Goal: Information Seeking & Learning: Find specific page/section

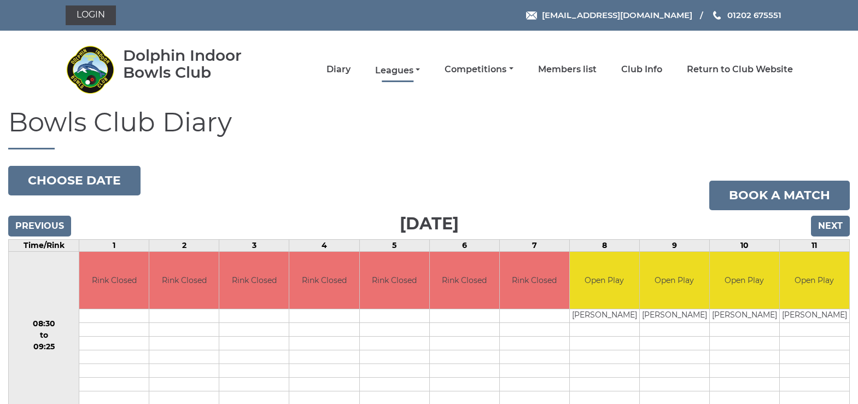
click at [399, 72] on link "Leagues" at bounding box center [397, 71] width 45 height 12
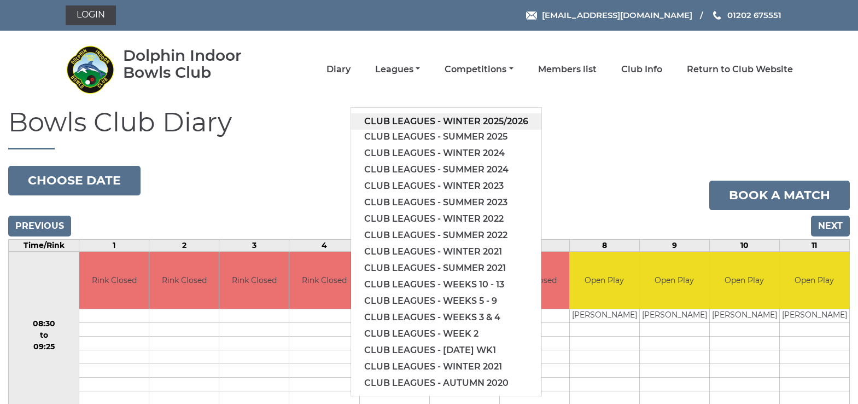
click at [412, 116] on link "Club leagues - Winter 2025/2026" at bounding box center [446, 121] width 190 height 16
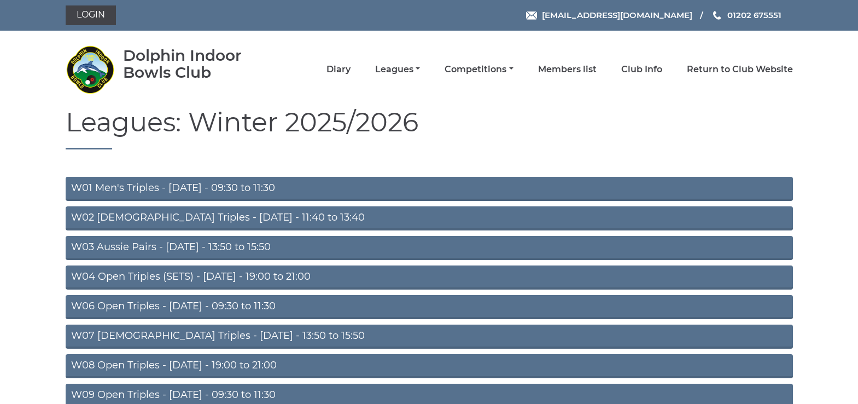
click at [236, 186] on link "W01 Men's Triples - [DATE] - 09:30 to 11:30" at bounding box center [430, 189] width 728 height 24
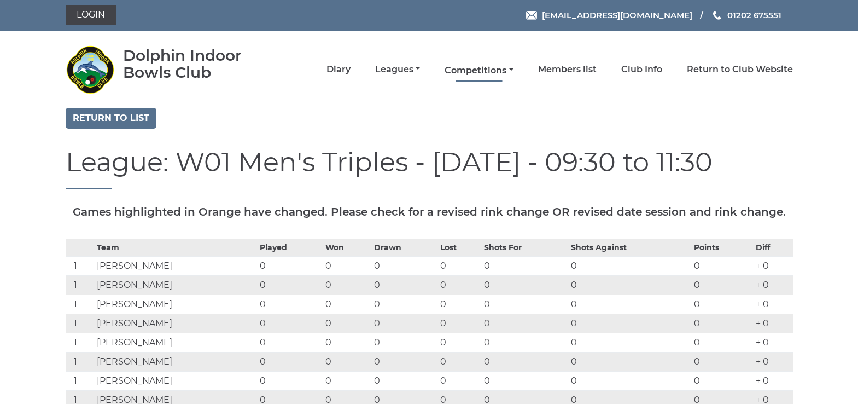
click at [474, 69] on link "Competitions" at bounding box center [479, 71] width 68 height 12
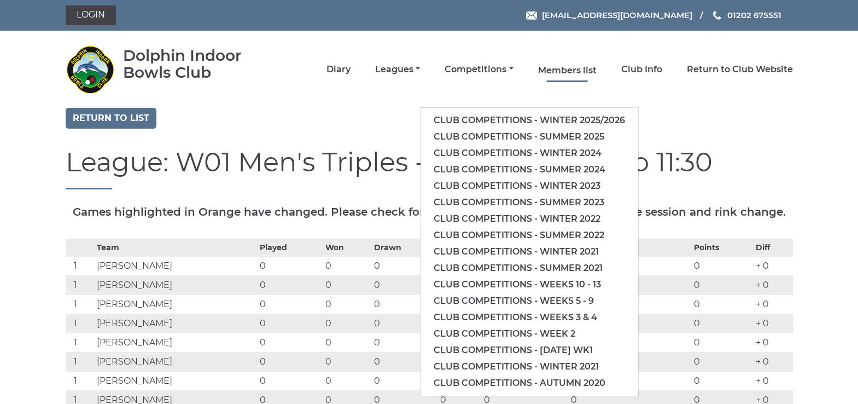
click at [552, 71] on link "Members list" at bounding box center [567, 71] width 59 height 12
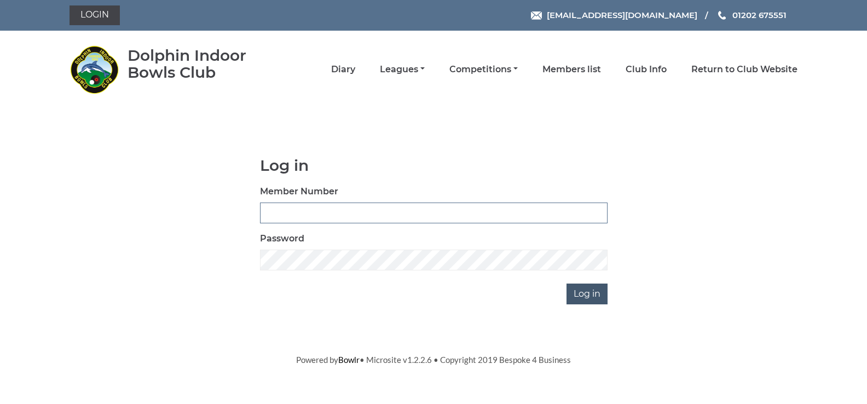
type input "4089"
click at [582, 292] on input "Log in" at bounding box center [586, 293] width 41 height 21
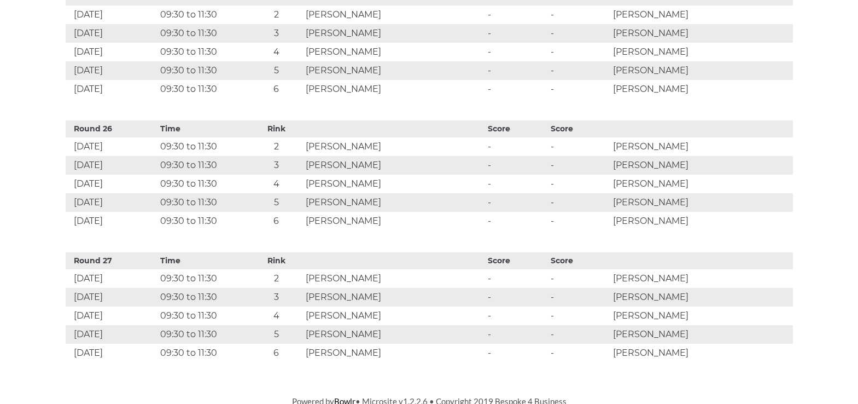
scroll to position [3717, 0]
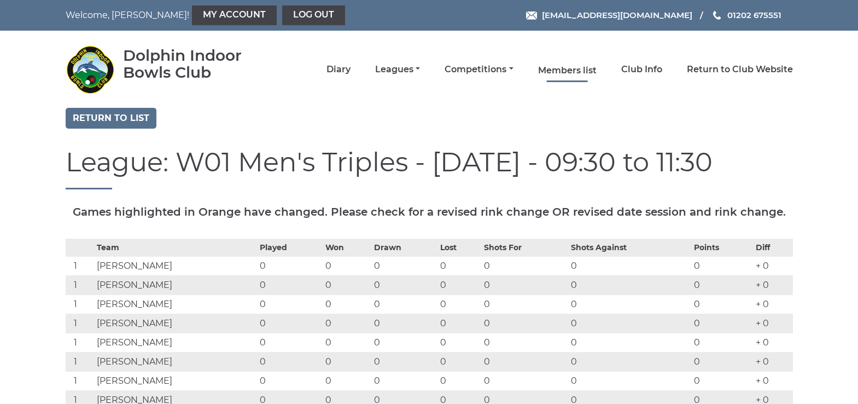
click at [559, 69] on link "Members list" at bounding box center [567, 71] width 59 height 12
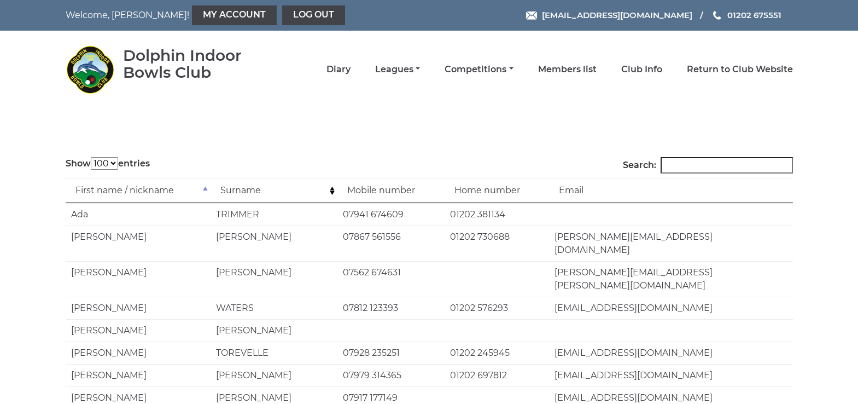
select select "100"
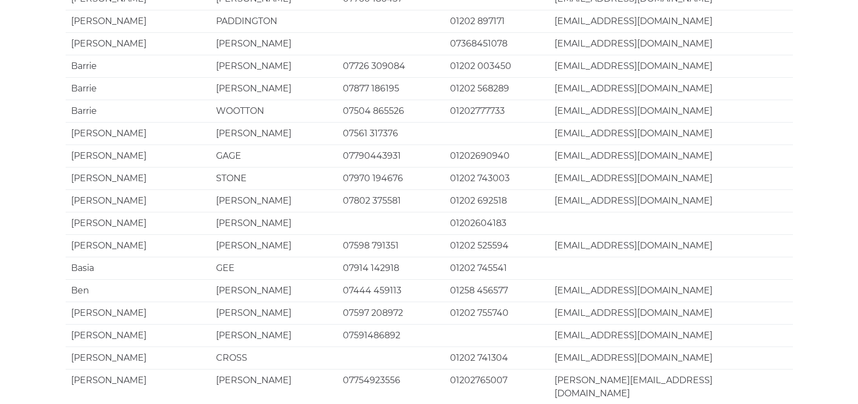
scroll to position [2130, 0]
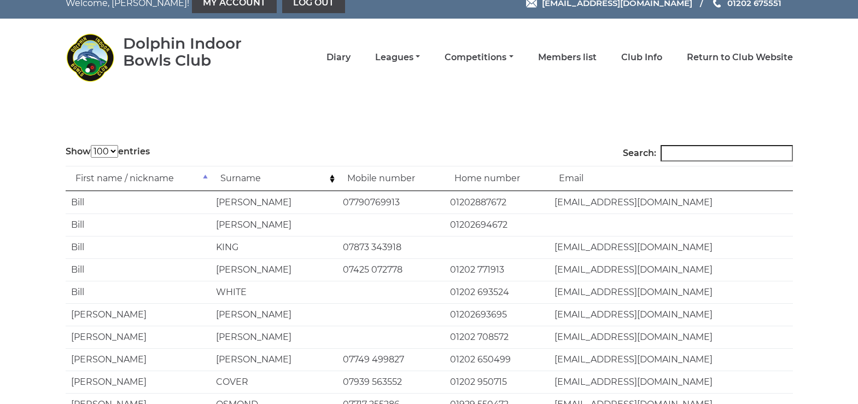
scroll to position [0, 0]
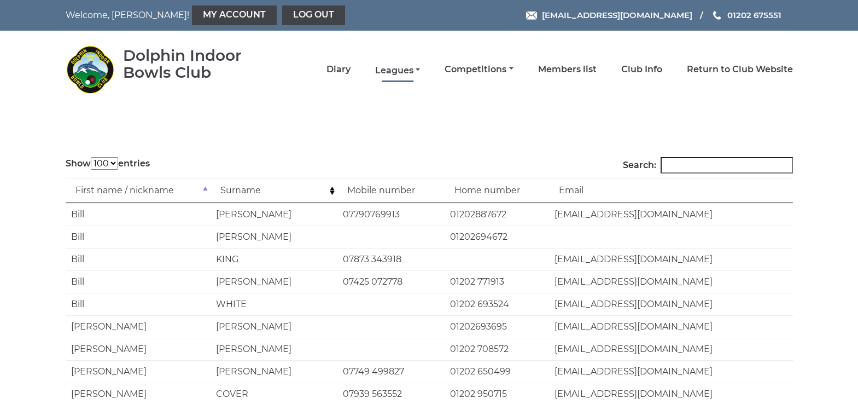
click at [407, 72] on link "Leagues" at bounding box center [397, 71] width 45 height 12
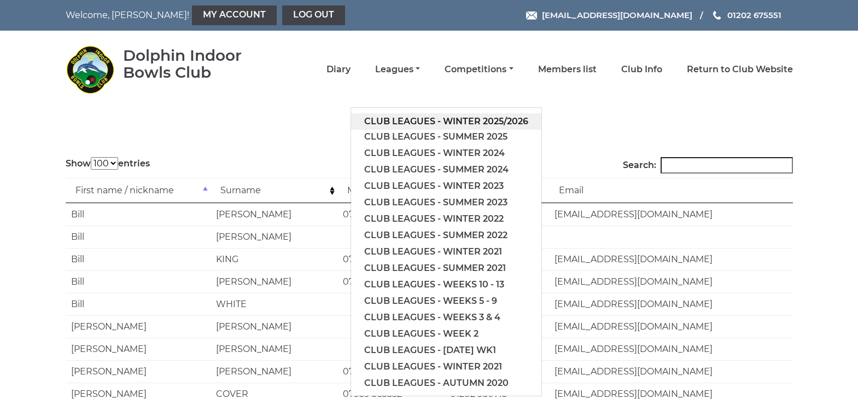
click at [410, 117] on link "Club leagues - Winter 2025/2026" at bounding box center [446, 121] width 190 height 16
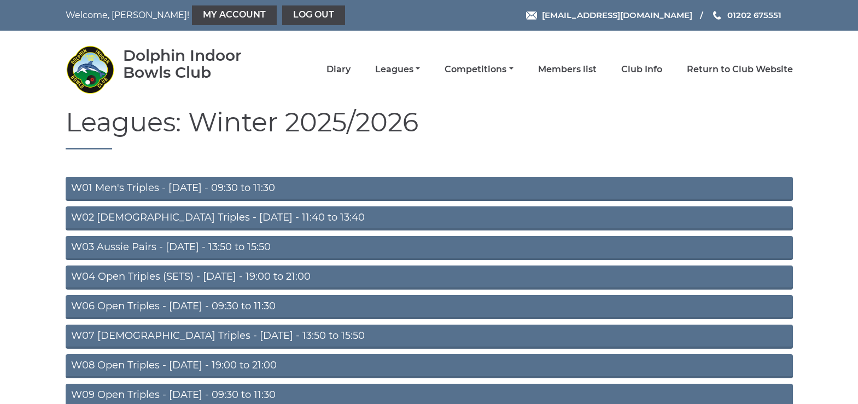
click at [185, 188] on link "W01 Men's Triples - [DATE] - 09:30 to 11:30" at bounding box center [430, 189] width 728 height 24
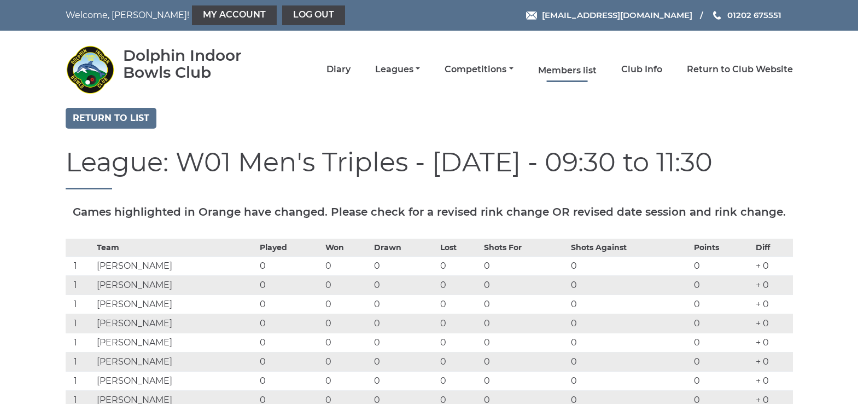
click at [579, 68] on link "Members list" at bounding box center [567, 71] width 59 height 12
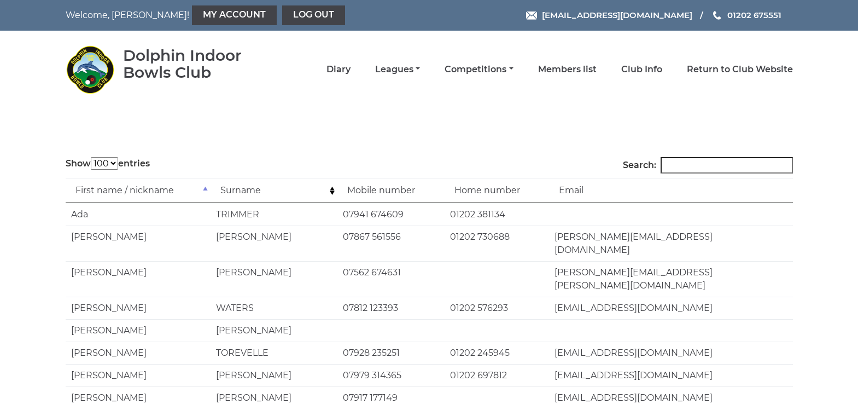
select select "100"
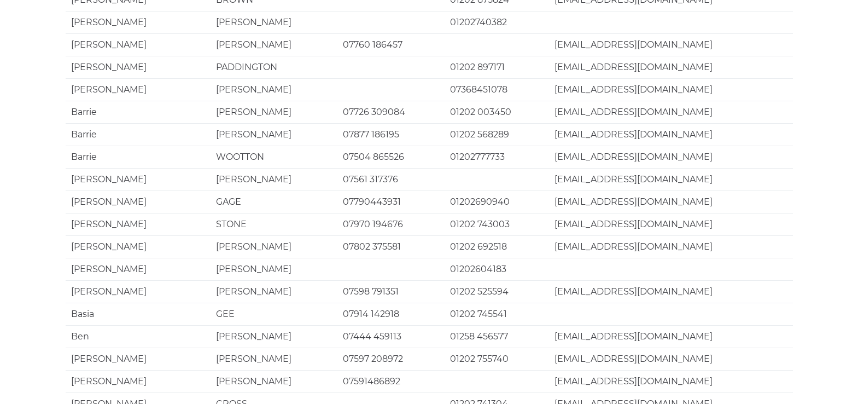
scroll to position [2117, 0]
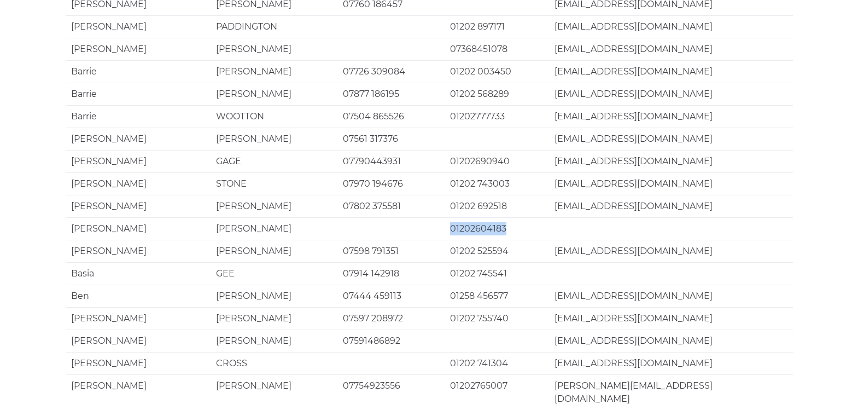
drag, startPoint x: 500, startPoint y: 59, endPoint x: 397, endPoint y: 65, distance: 103.6
click at [414, 217] on tr "[PERSON_NAME] 01202604183" at bounding box center [430, 228] width 728 height 22
drag, startPoint x: 233, startPoint y: 89, endPoint x: 223, endPoint y: 94, distance: 10.8
click at [227, 240] on td "[PERSON_NAME]" at bounding box center [274, 251] width 127 height 22
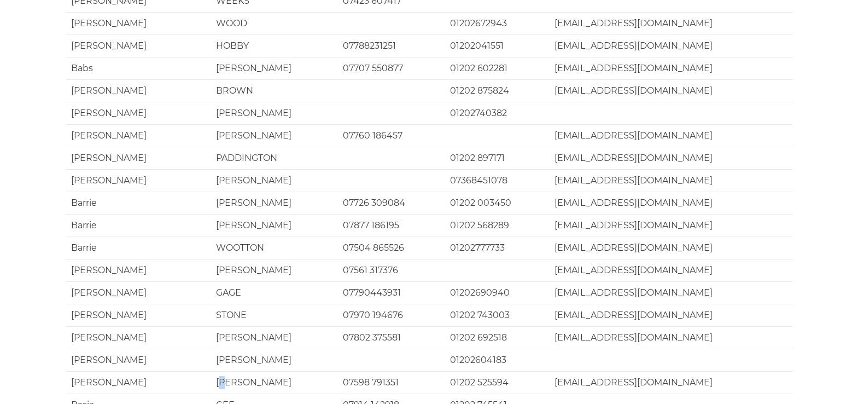
scroll to position [2130, 0]
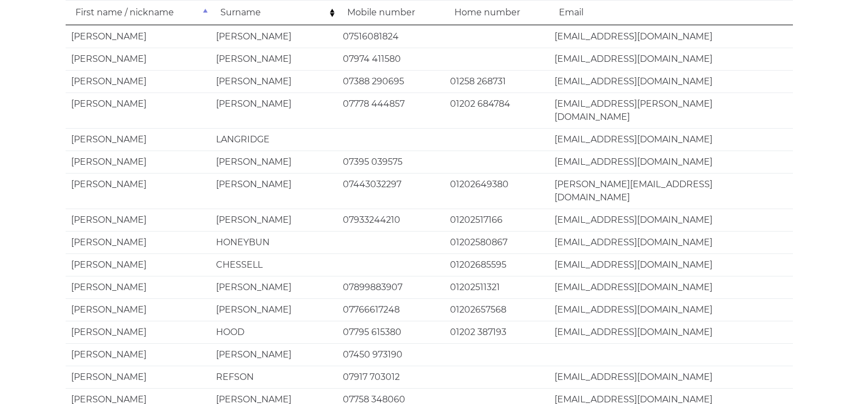
scroll to position [13, 0]
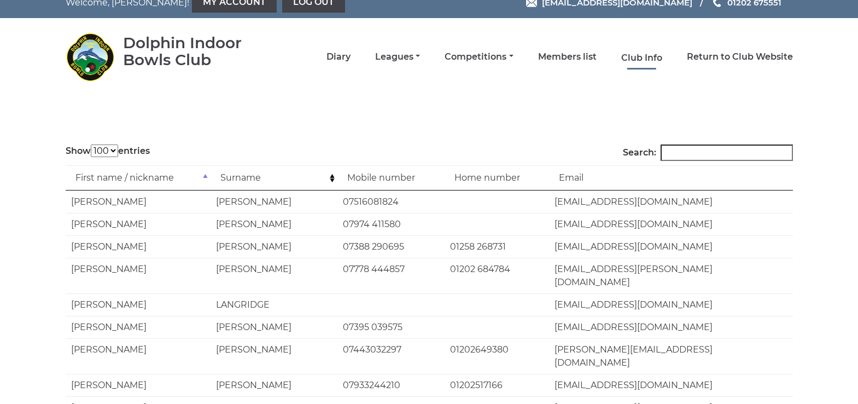
click at [659, 57] on link "Club Info" at bounding box center [642, 58] width 41 height 12
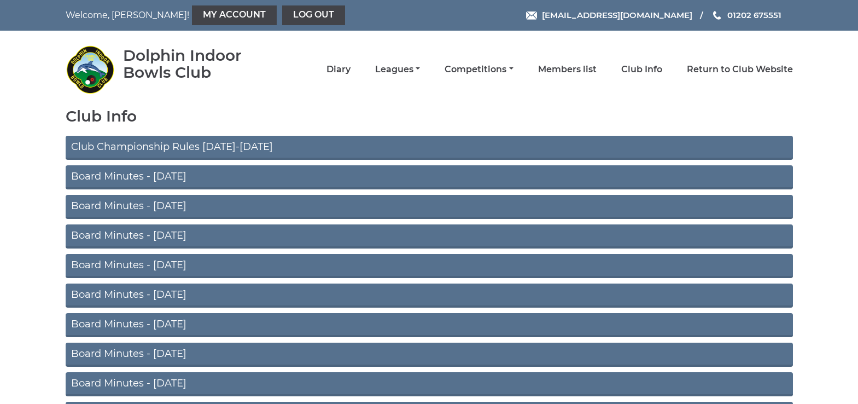
click at [167, 144] on link "Club Championship Rules 2025-2026" at bounding box center [430, 148] width 728 height 24
click at [487, 69] on link "Competitions" at bounding box center [479, 71] width 68 height 12
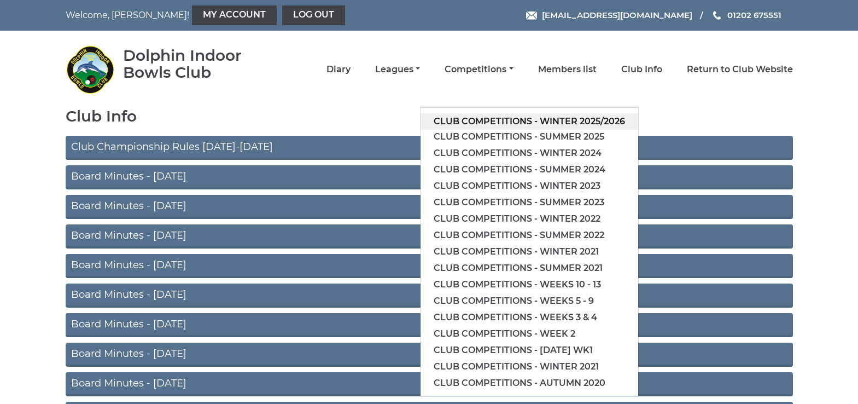
click at [481, 116] on link "Club competitions - Winter 2025/2026" at bounding box center [530, 121] width 218 height 16
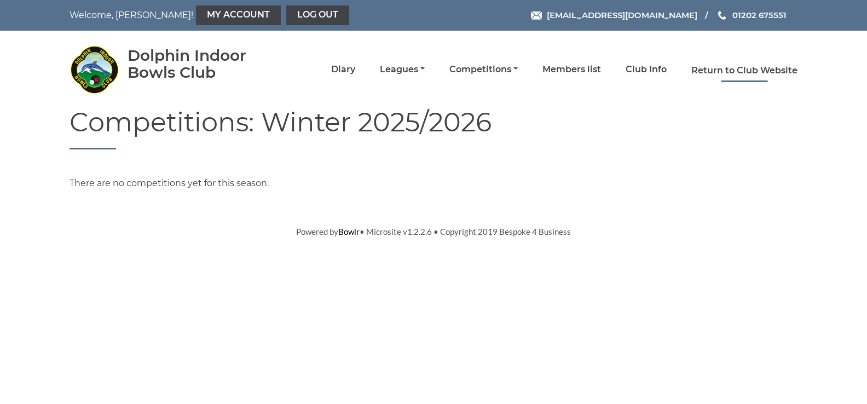
click at [711, 72] on link "Return to Club Website" at bounding box center [744, 71] width 106 height 12
